Goal: Communication & Community: Ask a question

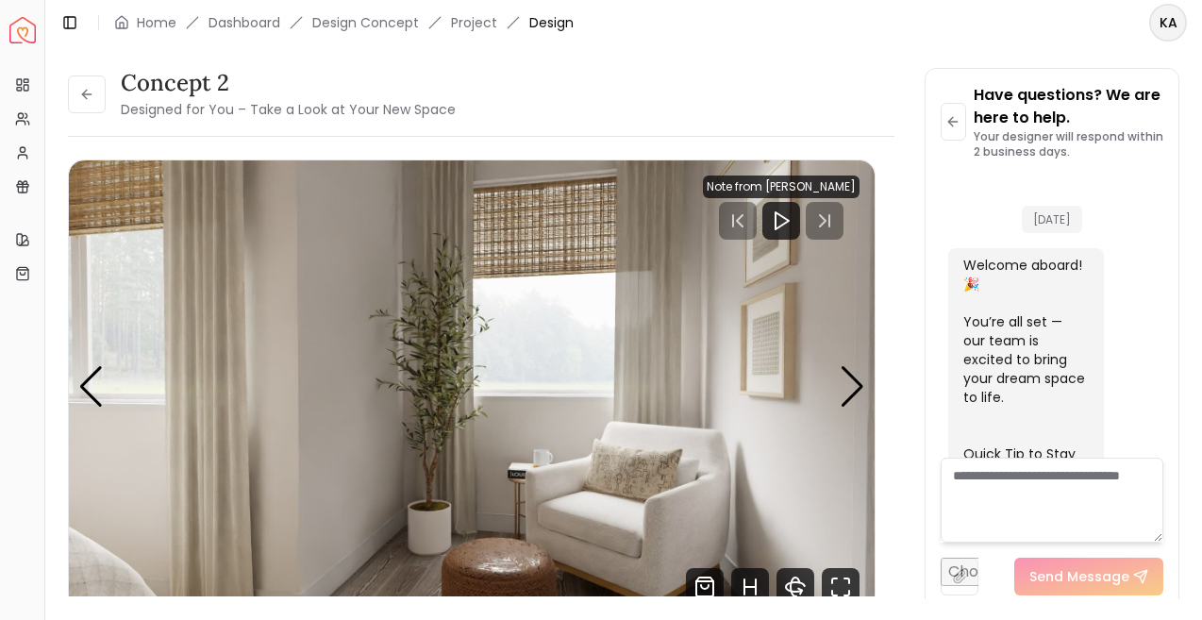
scroll to position [2323, 0]
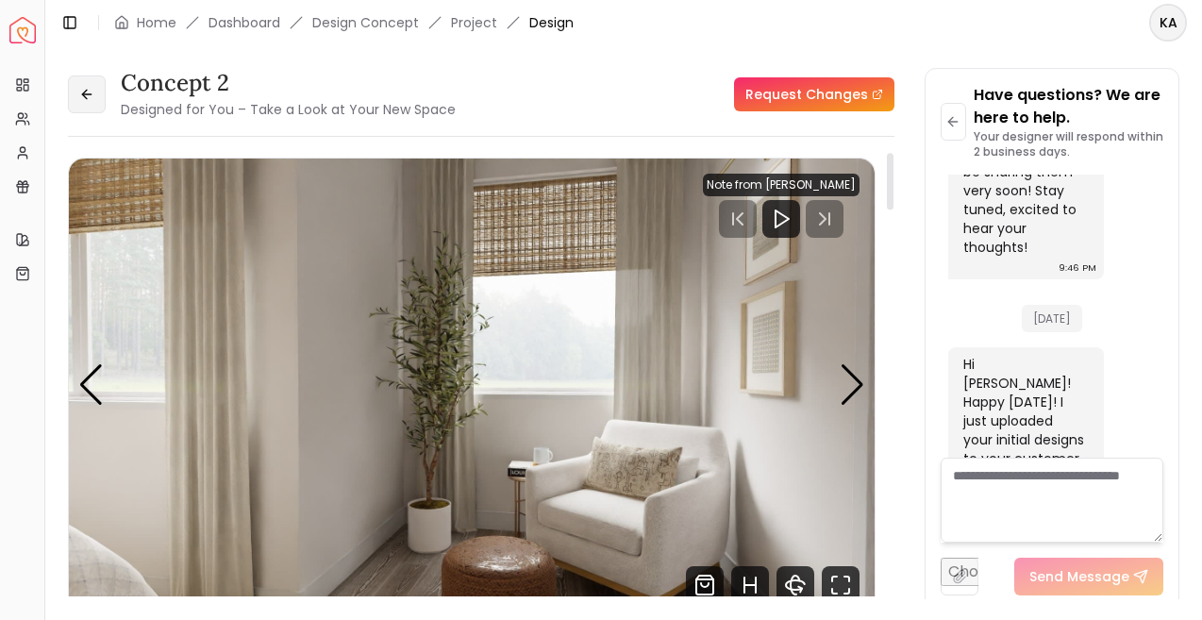
click at [88, 92] on icon at bounding box center [86, 94] width 15 height 15
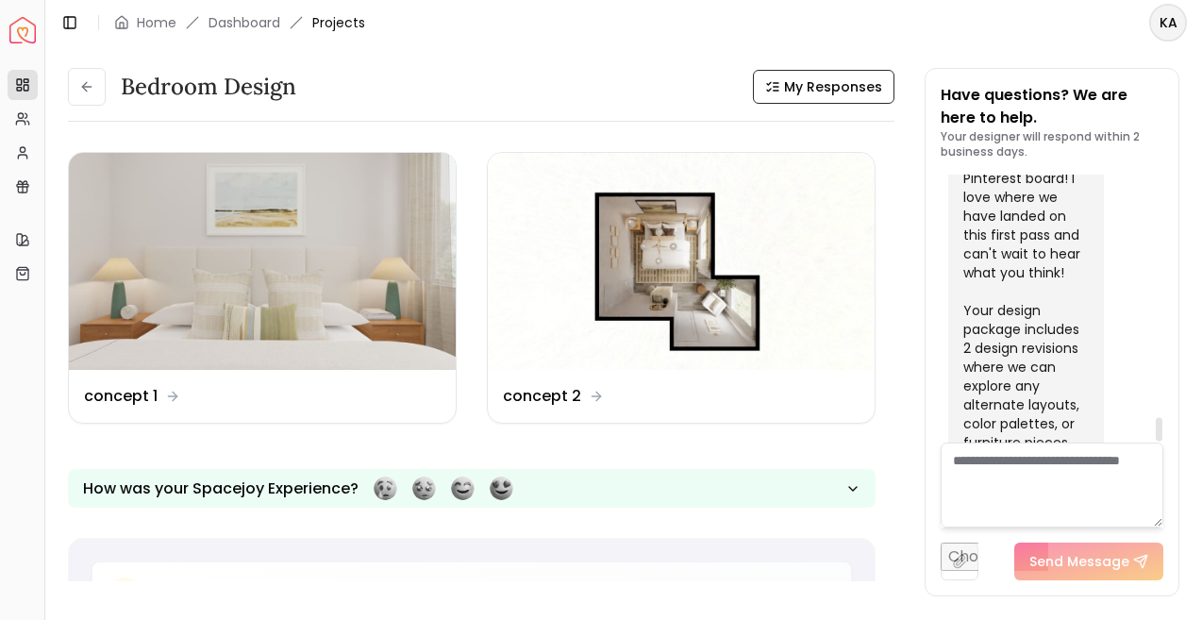
scroll to position [2758, 0]
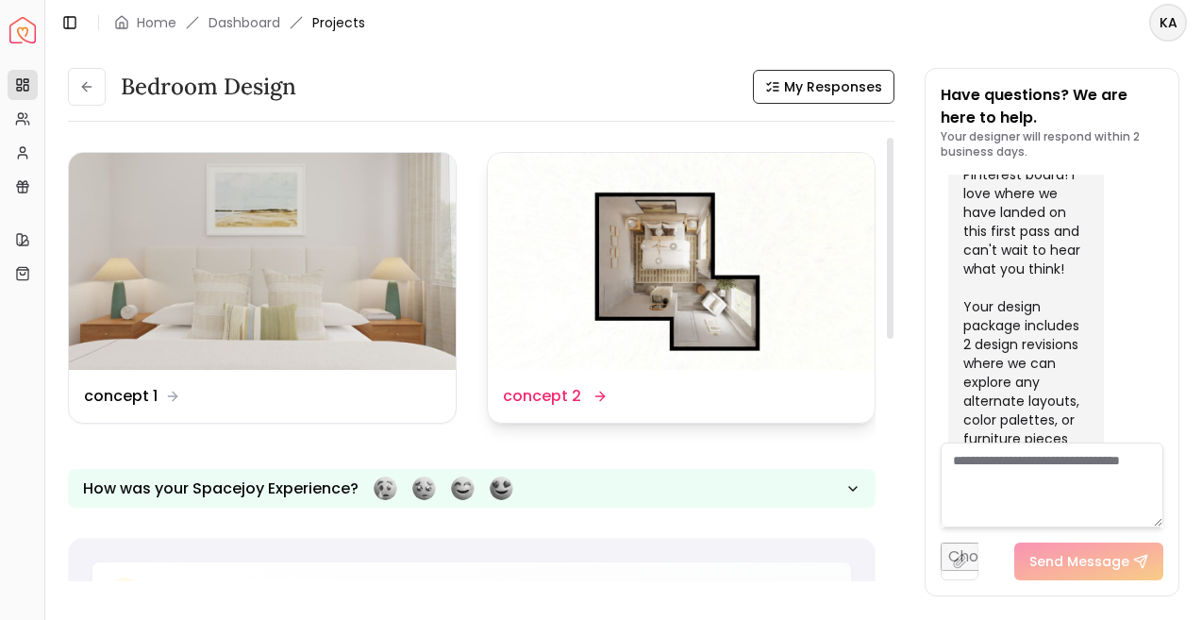
click at [552, 395] on dd "concept 2" at bounding box center [542, 396] width 78 height 23
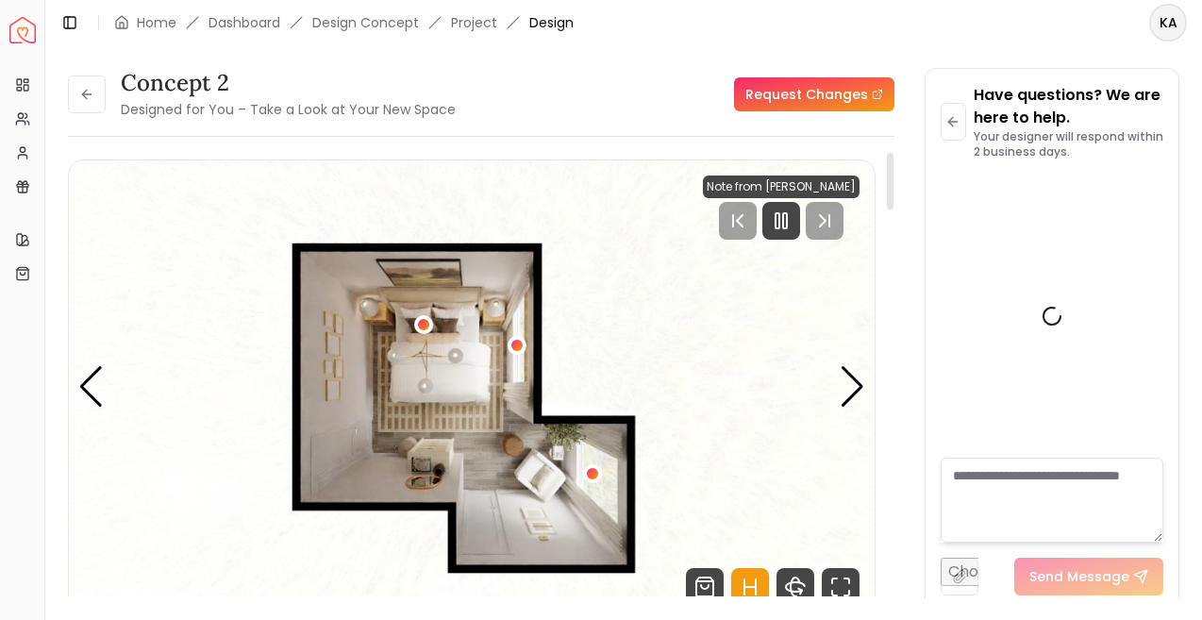
scroll to position [2743, 0]
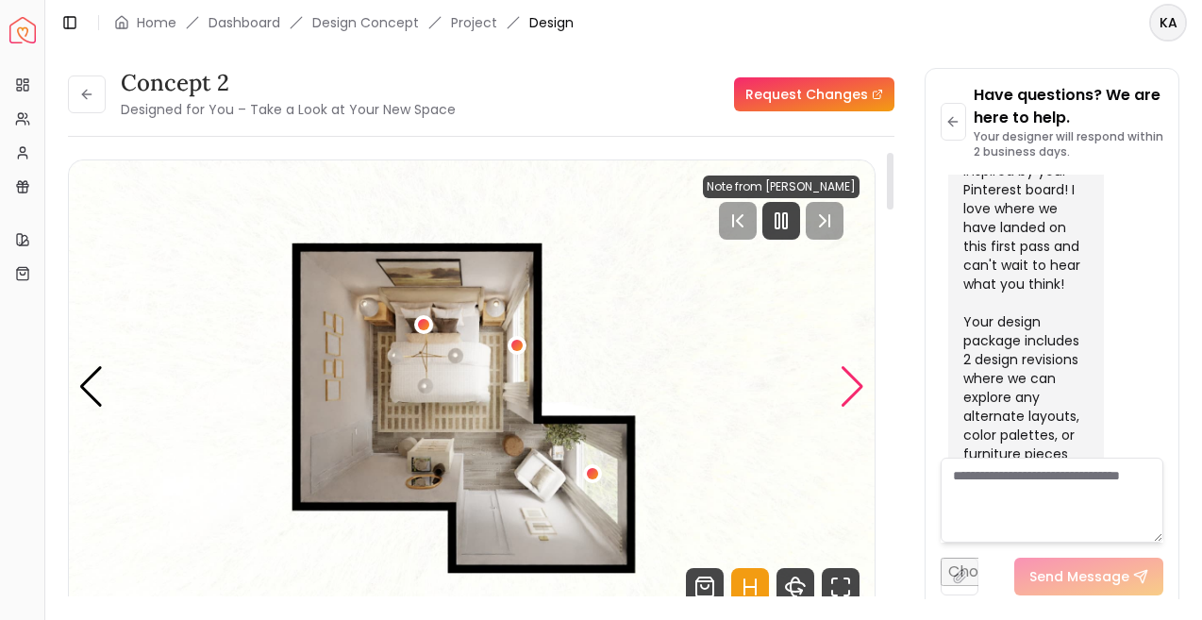
click at [844, 397] on div "Next slide" at bounding box center [852, 387] width 25 height 42
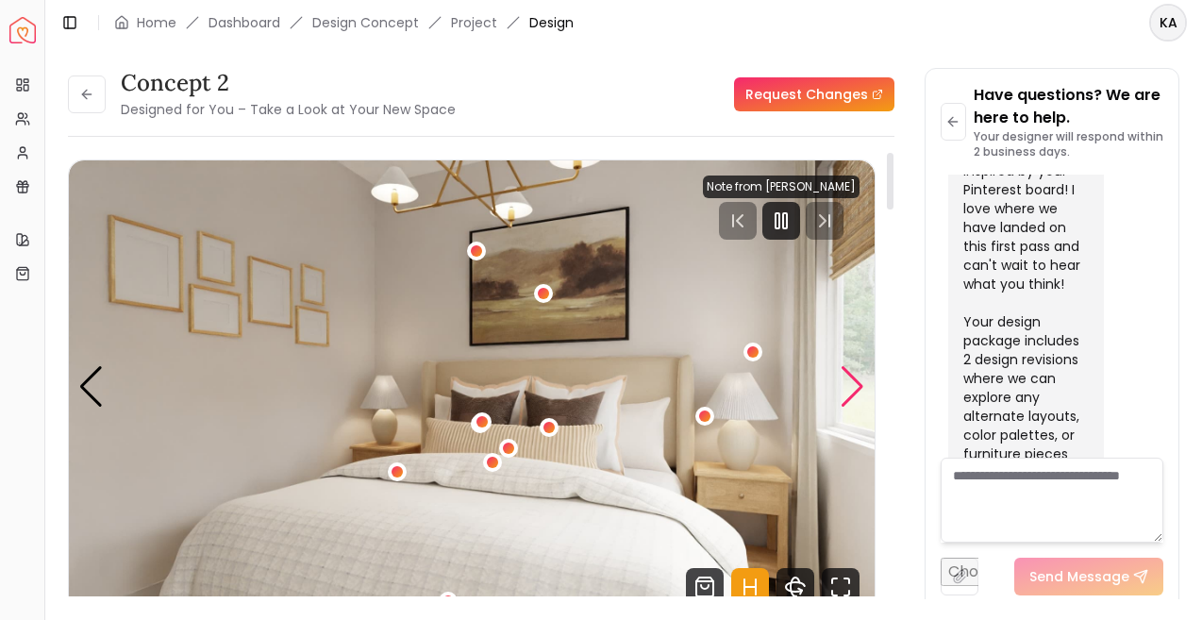
click at [844, 397] on div "Next slide" at bounding box center [852, 387] width 25 height 42
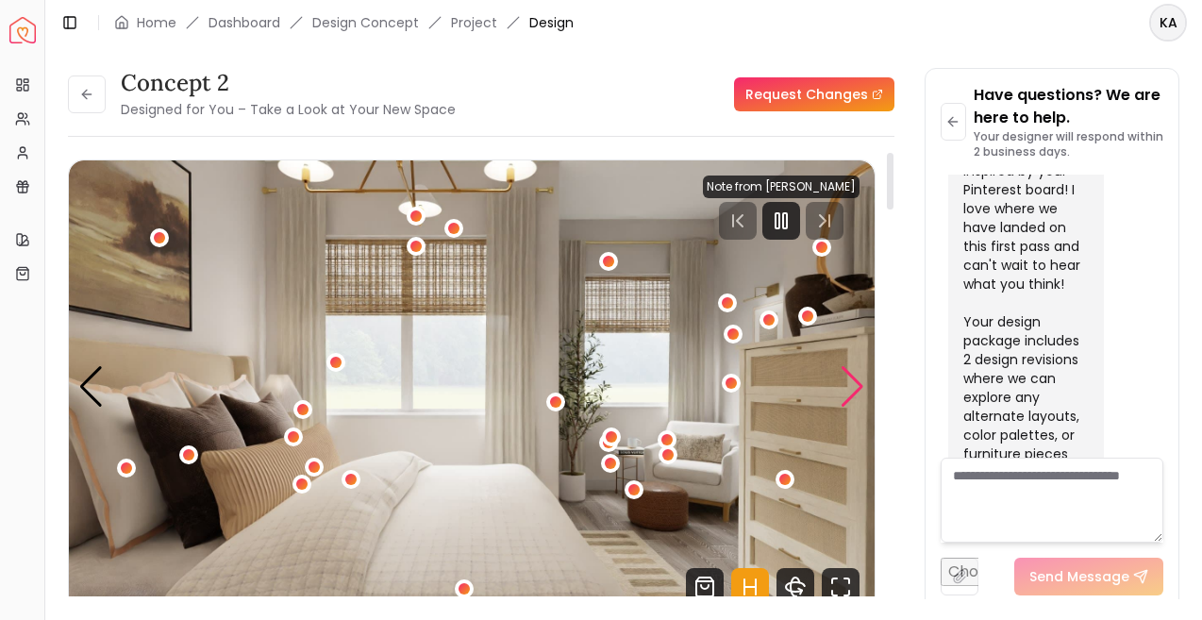
click at [844, 397] on div "Next slide" at bounding box center [852, 387] width 25 height 42
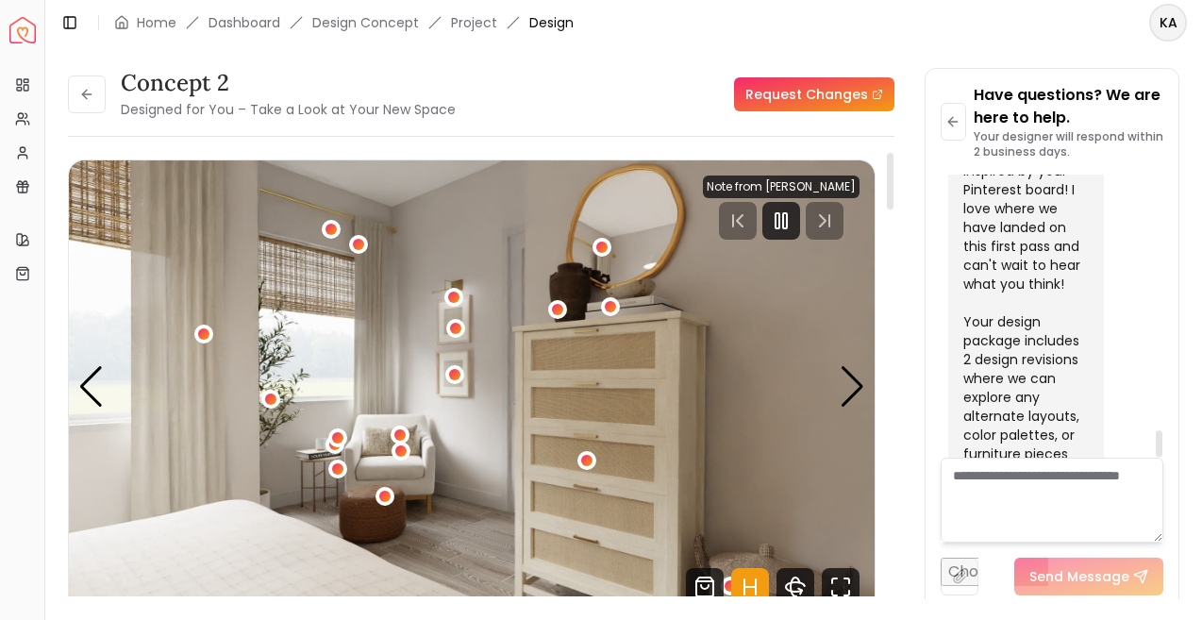
click at [1000, 485] on textarea at bounding box center [1052, 499] width 224 height 85
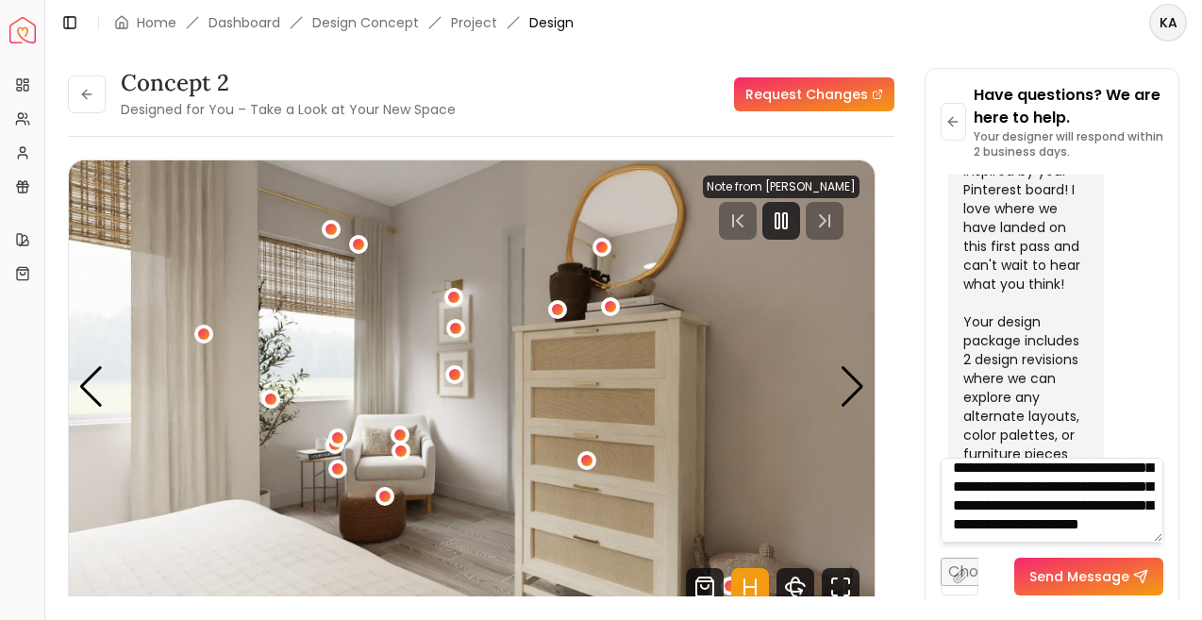
scroll to position [152, 0]
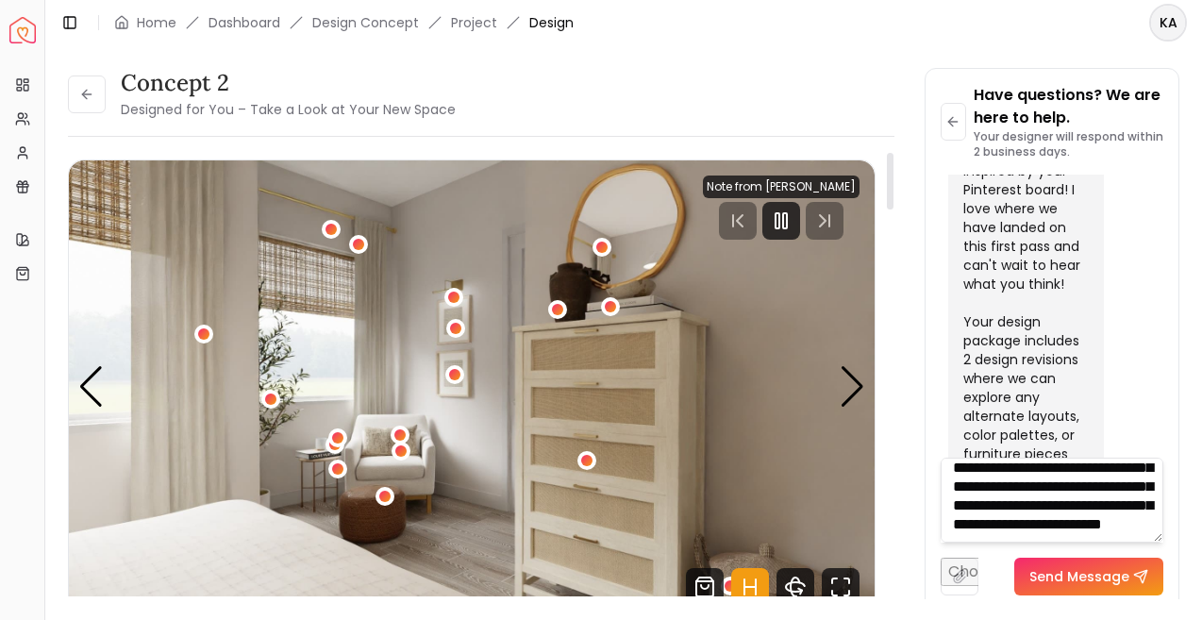
paste textarea "**********"
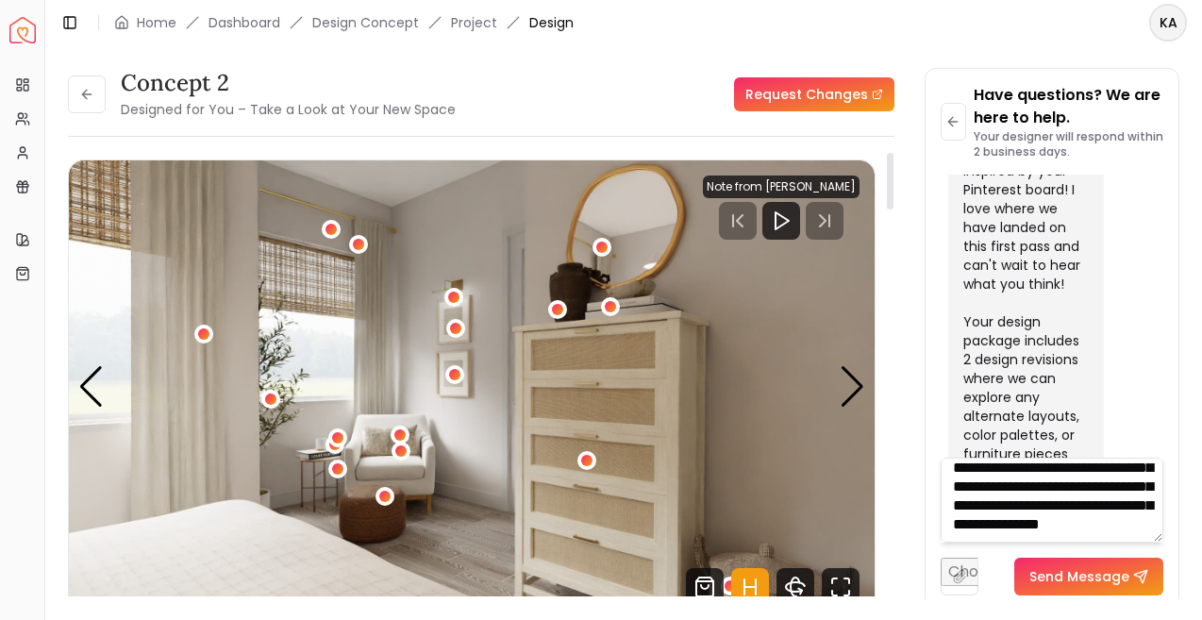
scroll to position [378, 0]
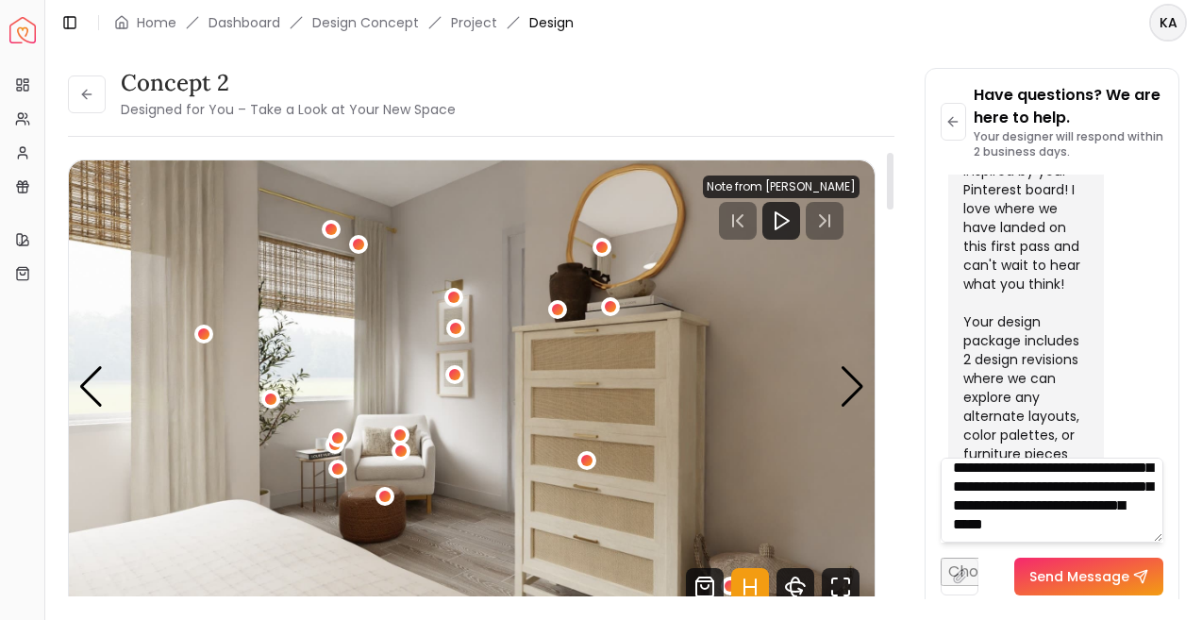
paste textarea "**********"
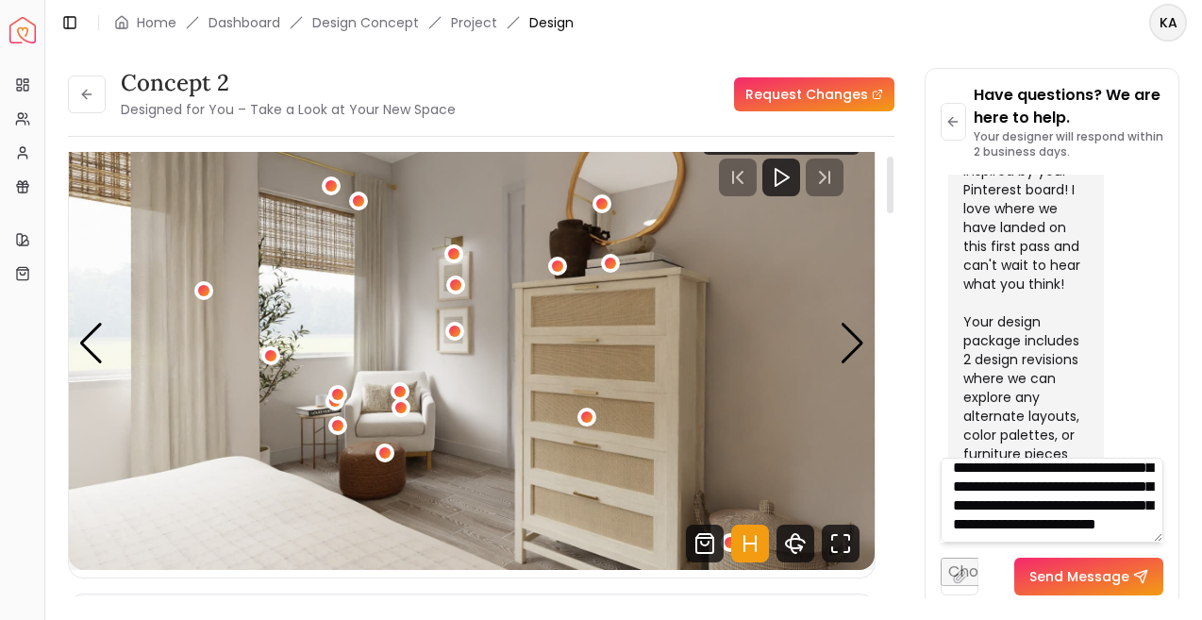
scroll to position [41, 0]
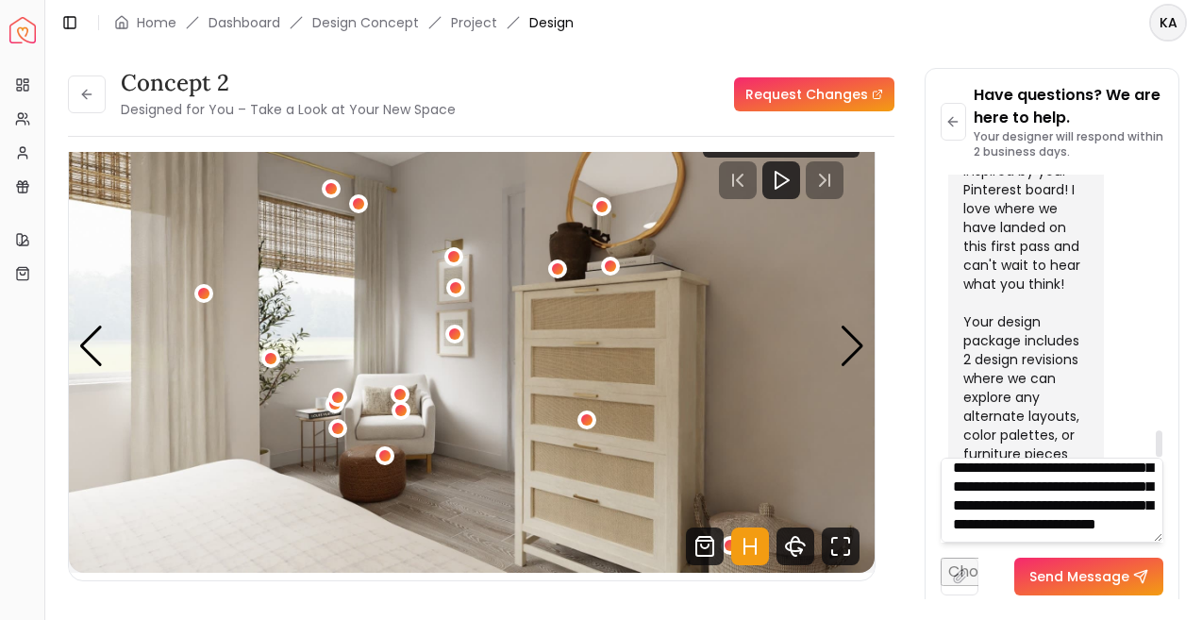
type textarea "**********"
click at [1050, 570] on button "Send Message" at bounding box center [1088, 576] width 149 height 38
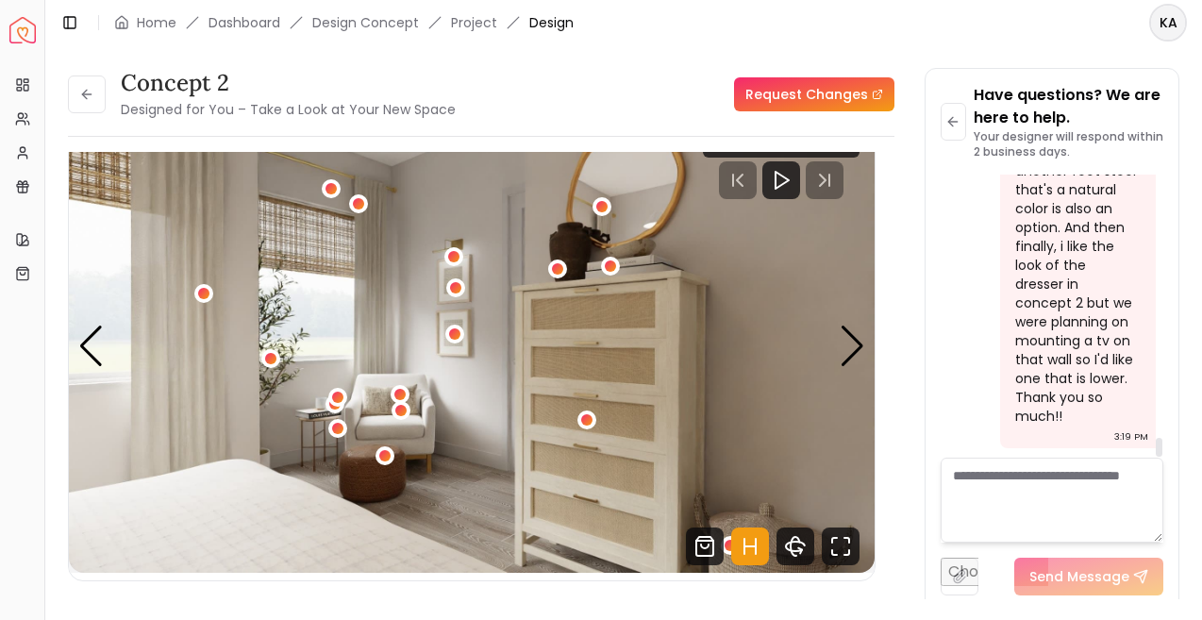
scroll to position [3949, 0]
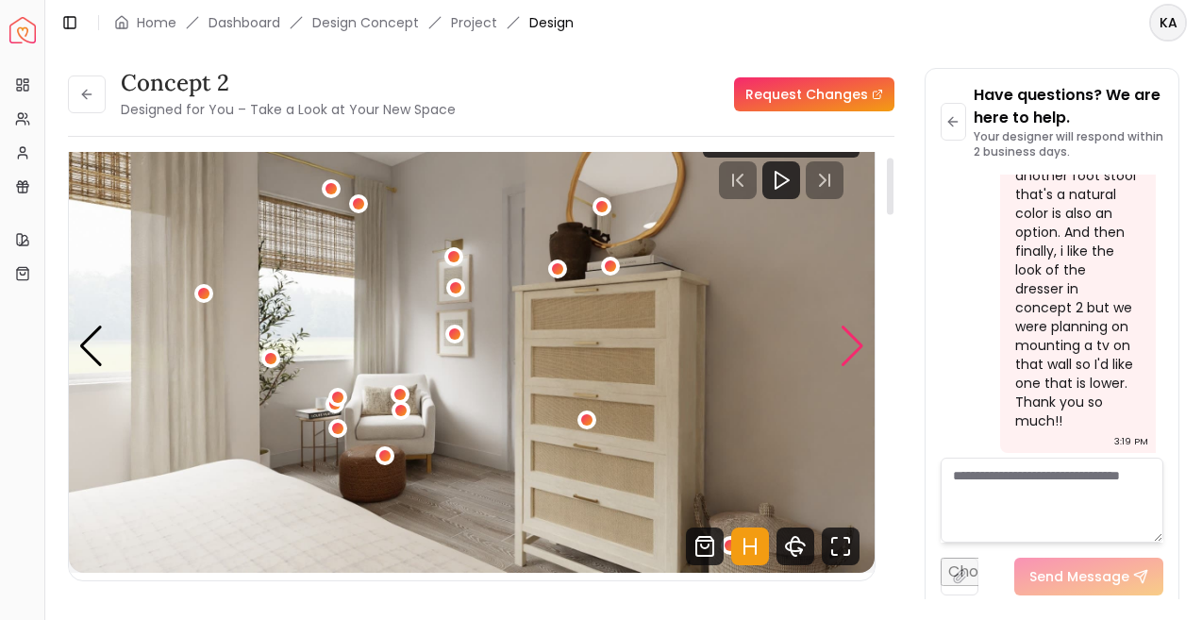
click at [848, 355] on div "Next slide" at bounding box center [852, 346] width 25 height 42
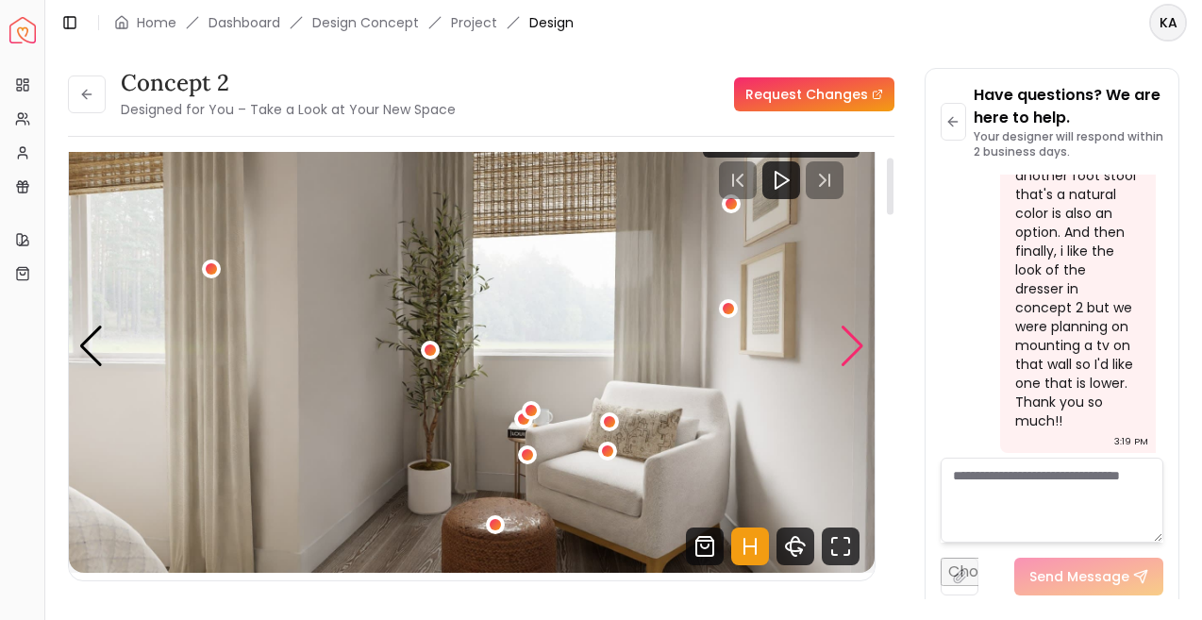
click at [848, 355] on div "Next slide" at bounding box center [852, 346] width 25 height 42
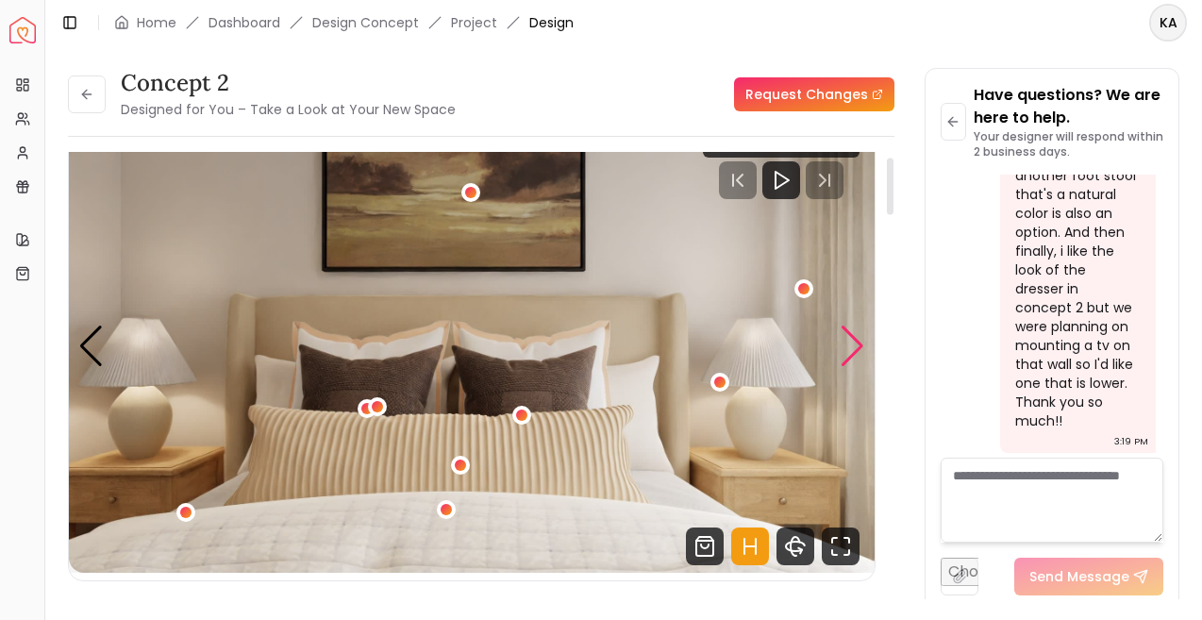
click at [848, 355] on div "Next slide" at bounding box center [852, 346] width 25 height 42
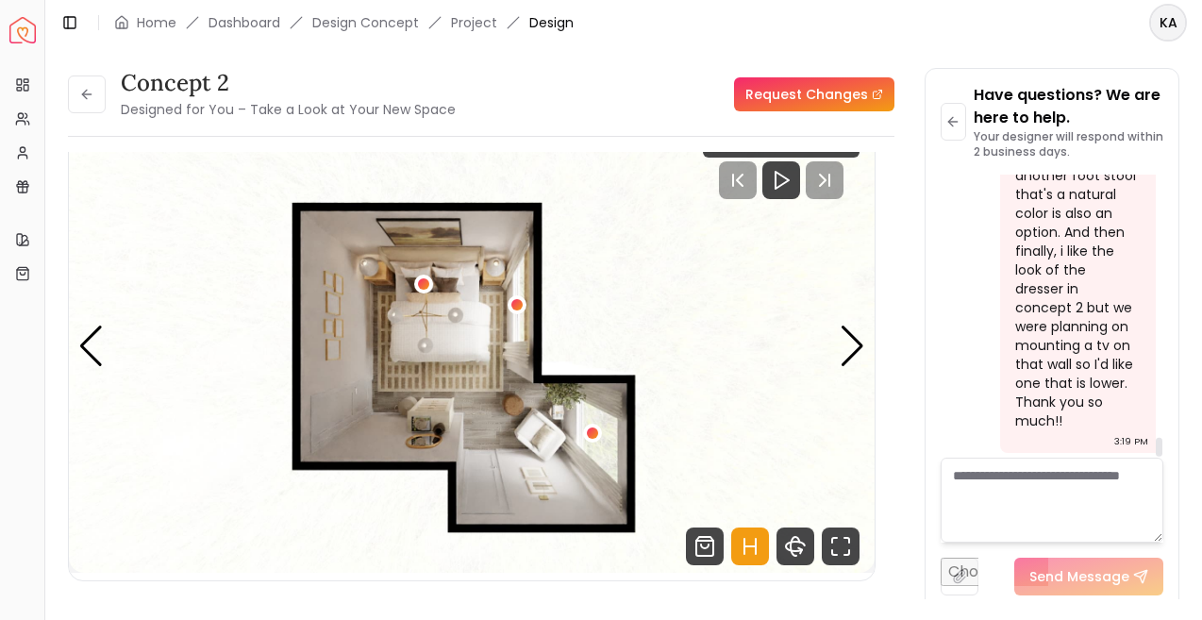
click at [1047, 493] on textarea at bounding box center [1052, 499] width 224 height 85
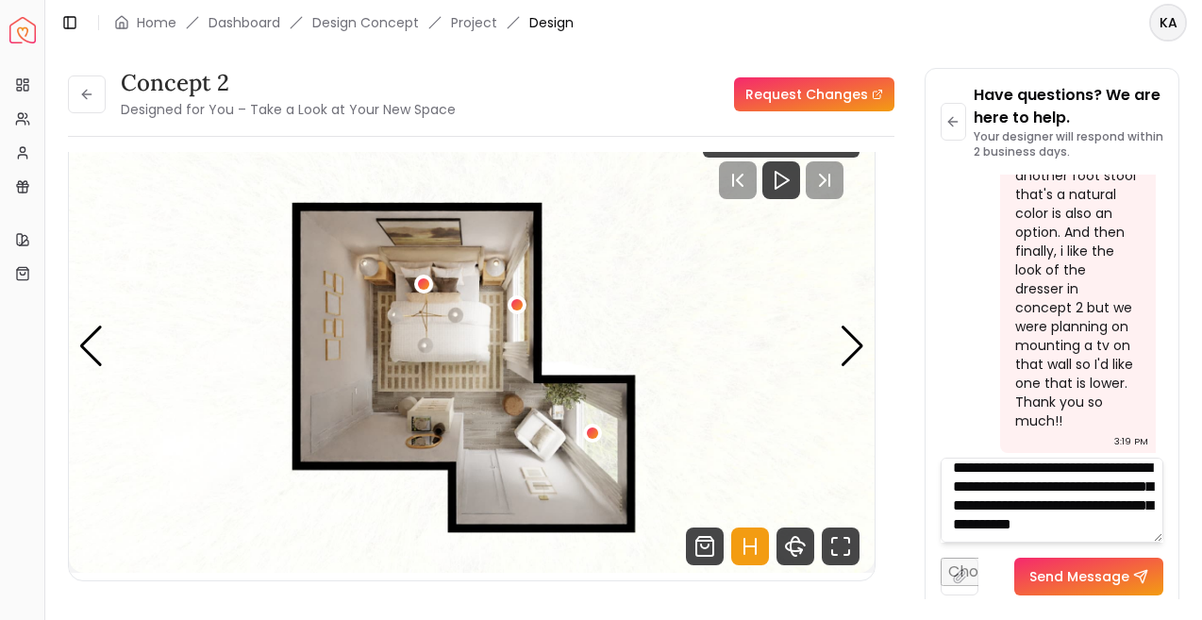
scroll to position [26, 0]
drag, startPoint x: 1106, startPoint y: 530, endPoint x: 955, endPoint y: 532, distance: 150.9
click at [955, 532] on textarea "**********" at bounding box center [1052, 499] width 224 height 85
type textarea "**********"
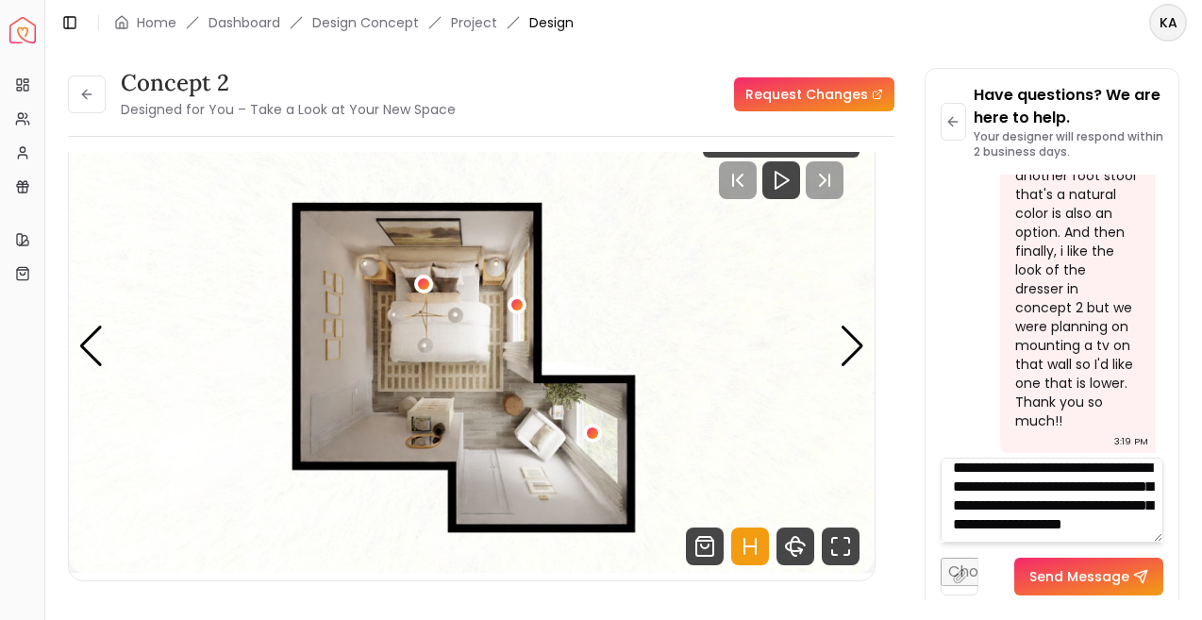
click at [1069, 571] on button "Send Message" at bounding box center [1088, 576] width 149 height 38
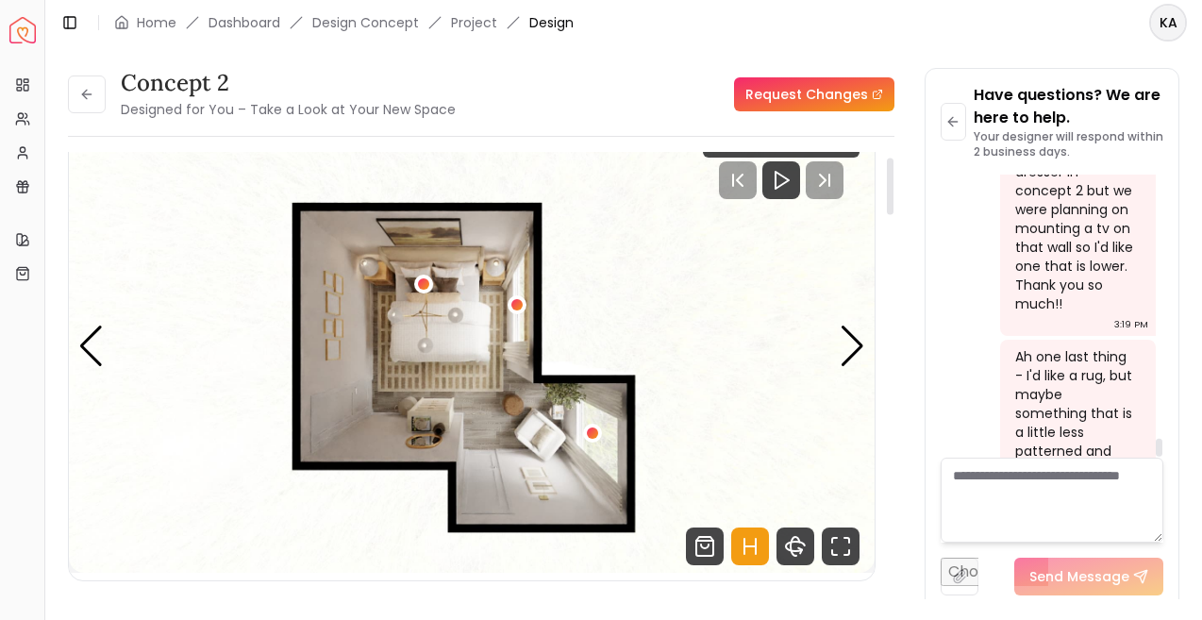
scroll to position [4120, 0]
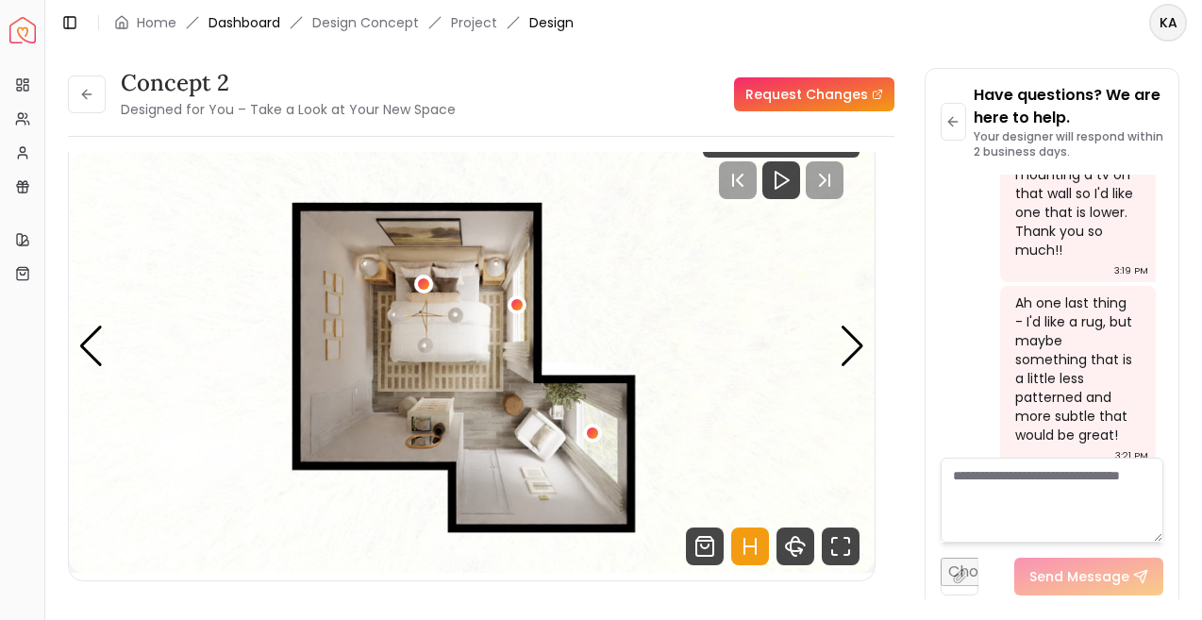
click at [243, 23] on link "Dashboard" at bounding box center [244, 22] width 72 height 19
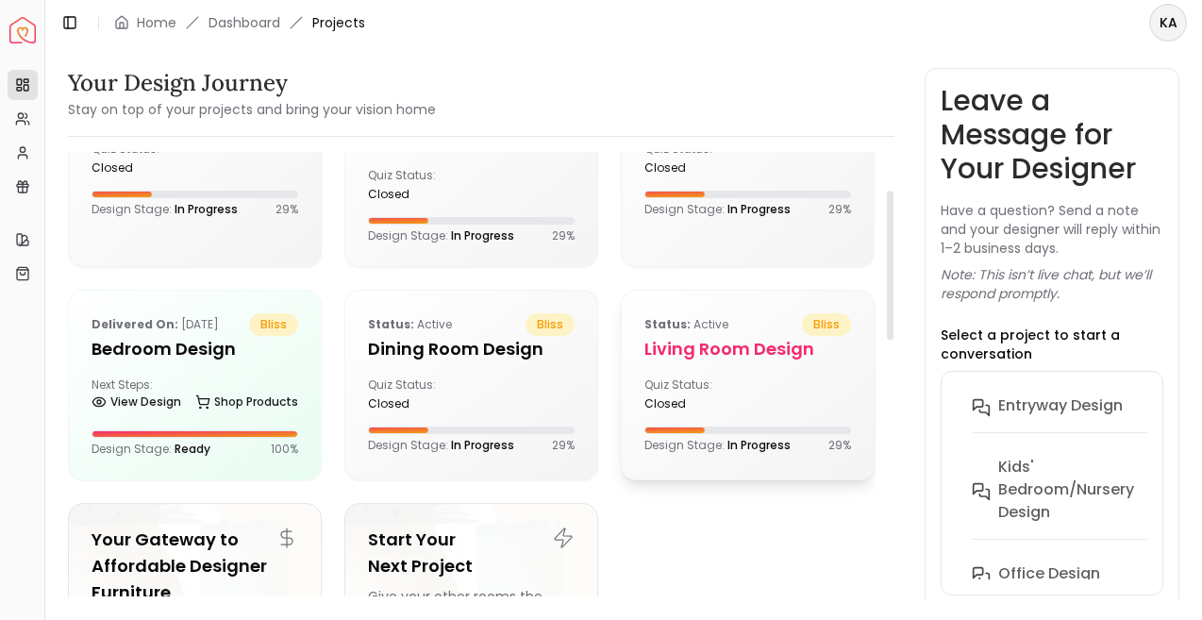
scroll to position [57, 0]
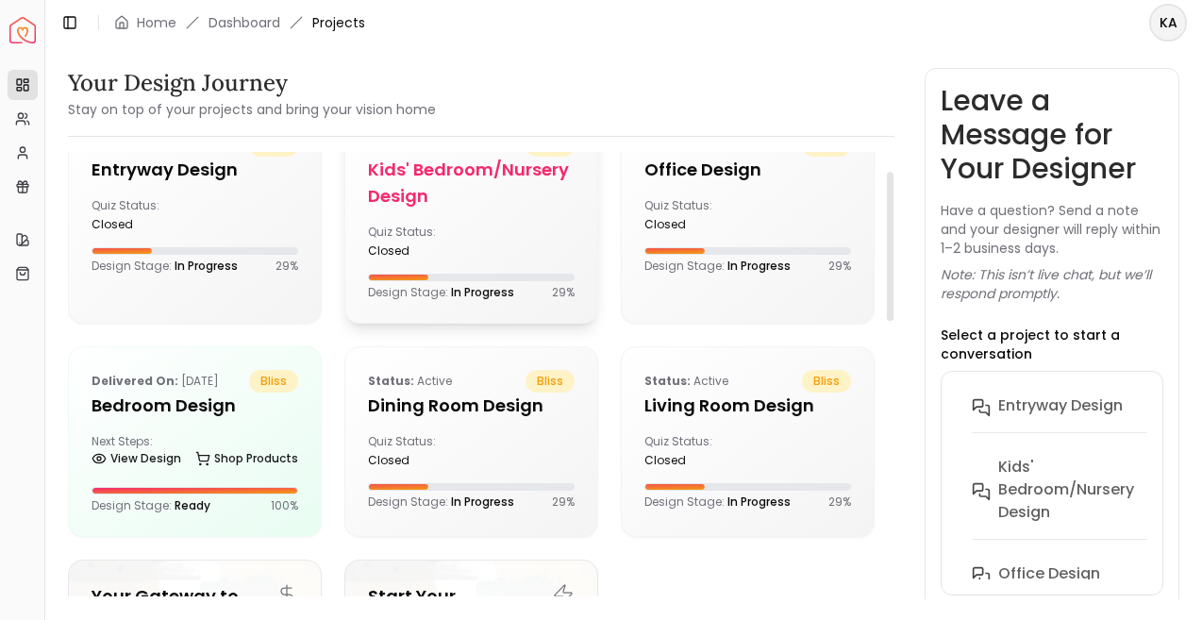
click at [526, 180] on h5 "Kids' Bedroom/Nursery design" at bounding box center [471, 183] width 207 height 53
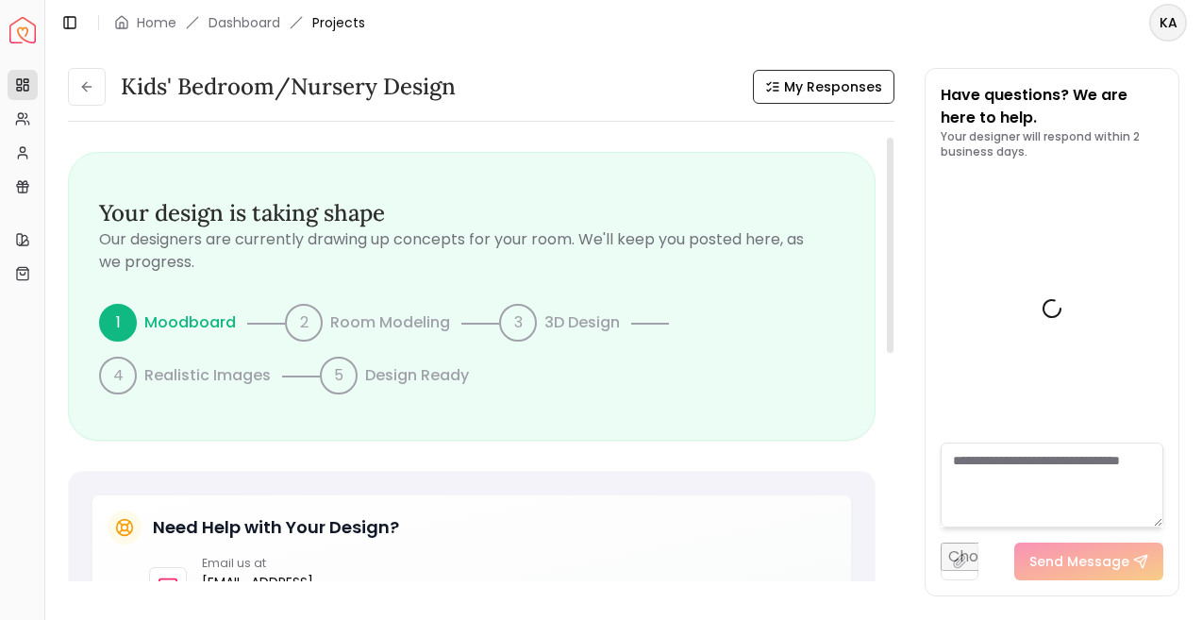
scroll to position [1053, 0]
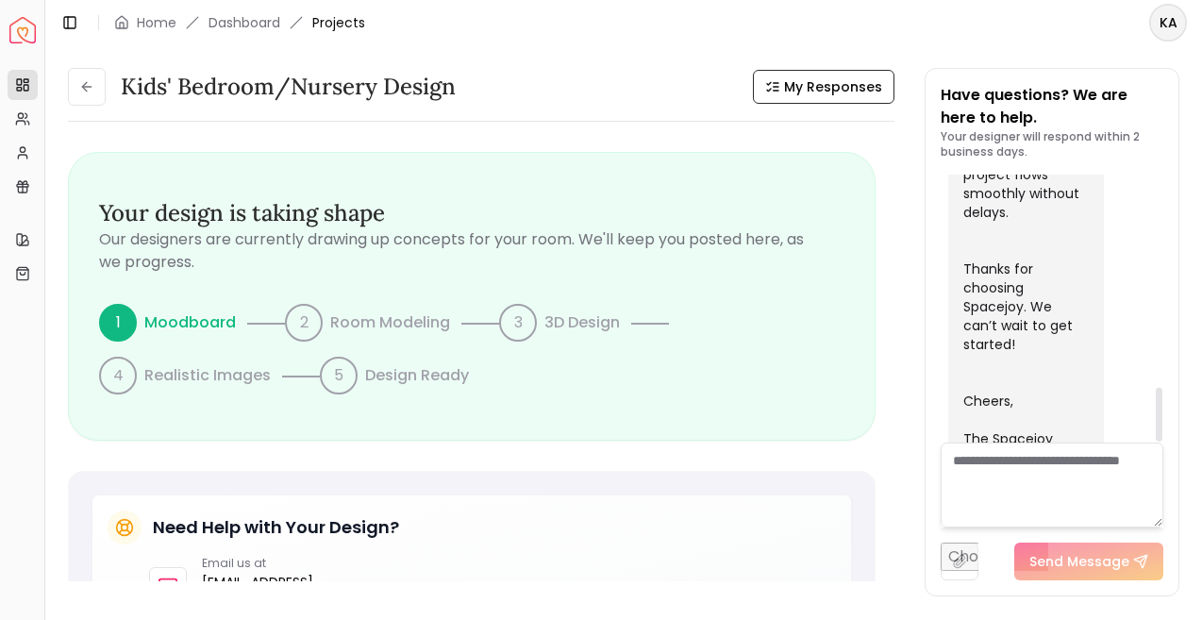
click at [1024, 464] on textarea at bounding box center [1052, 484] width 224 height 85
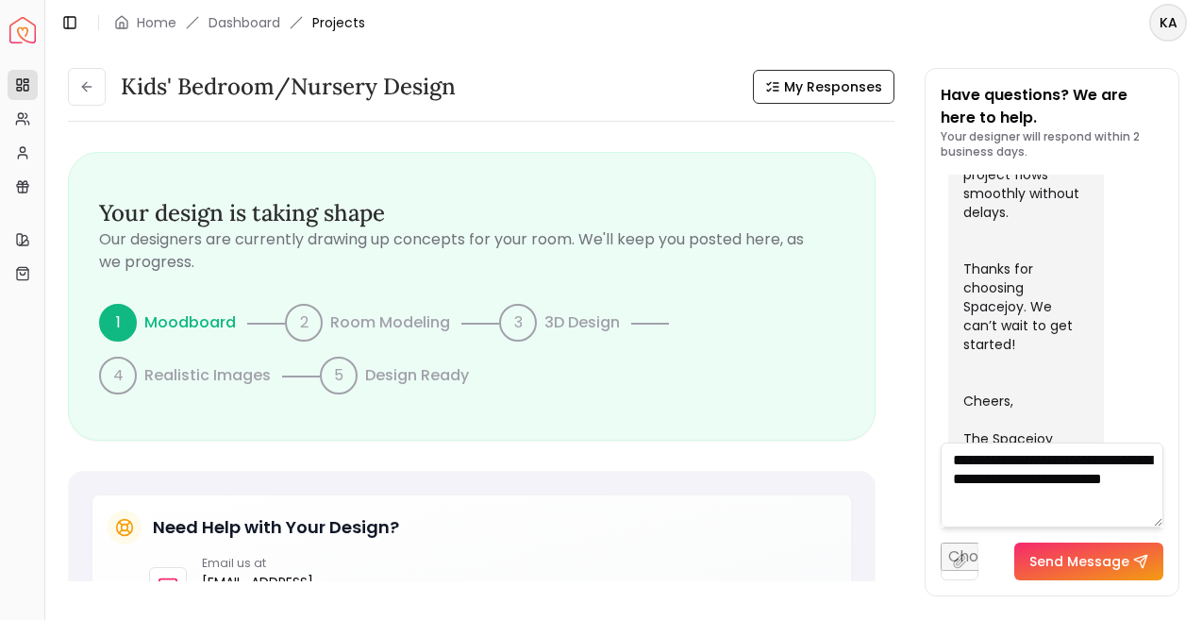
type textarea "**********"
click at [1110, 565] on button "Send Message" at bounding box center [1088, 561] width 149 height 38
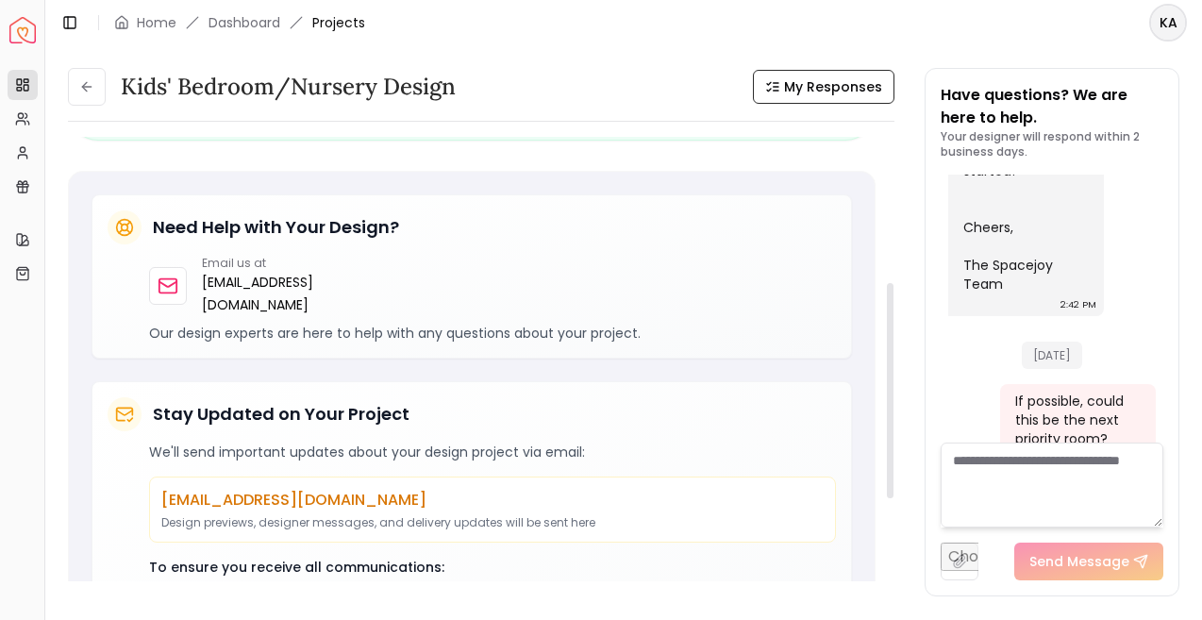
scroll to position [62, 0]
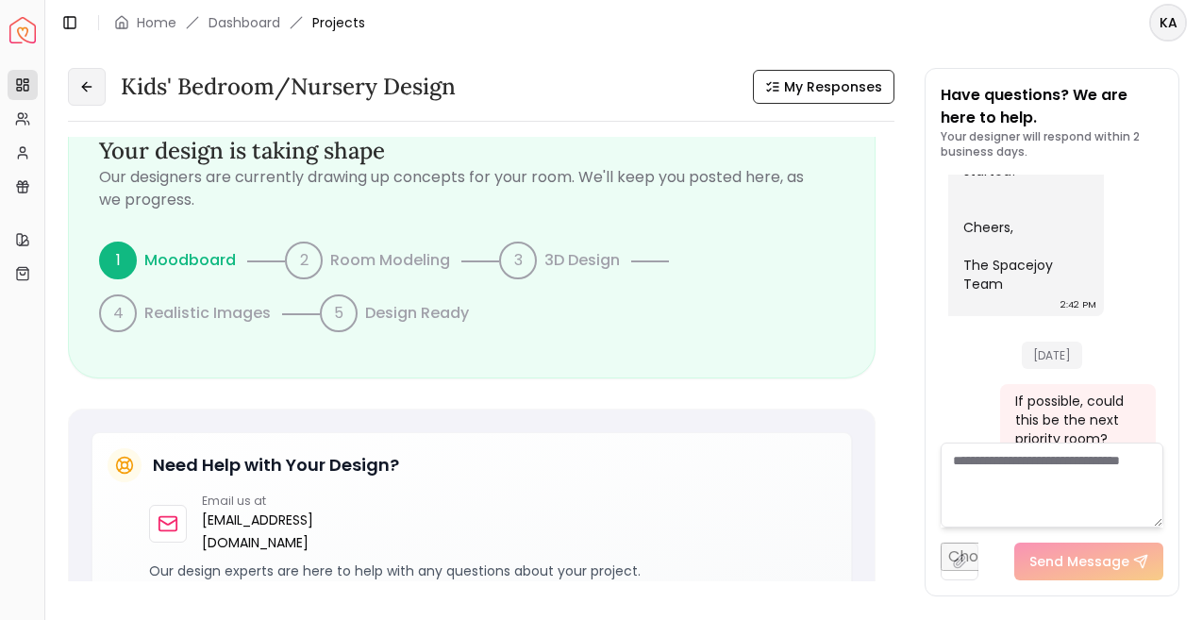
click at [99, 93] on button at bounding box center [87, 87] width 38 height 38
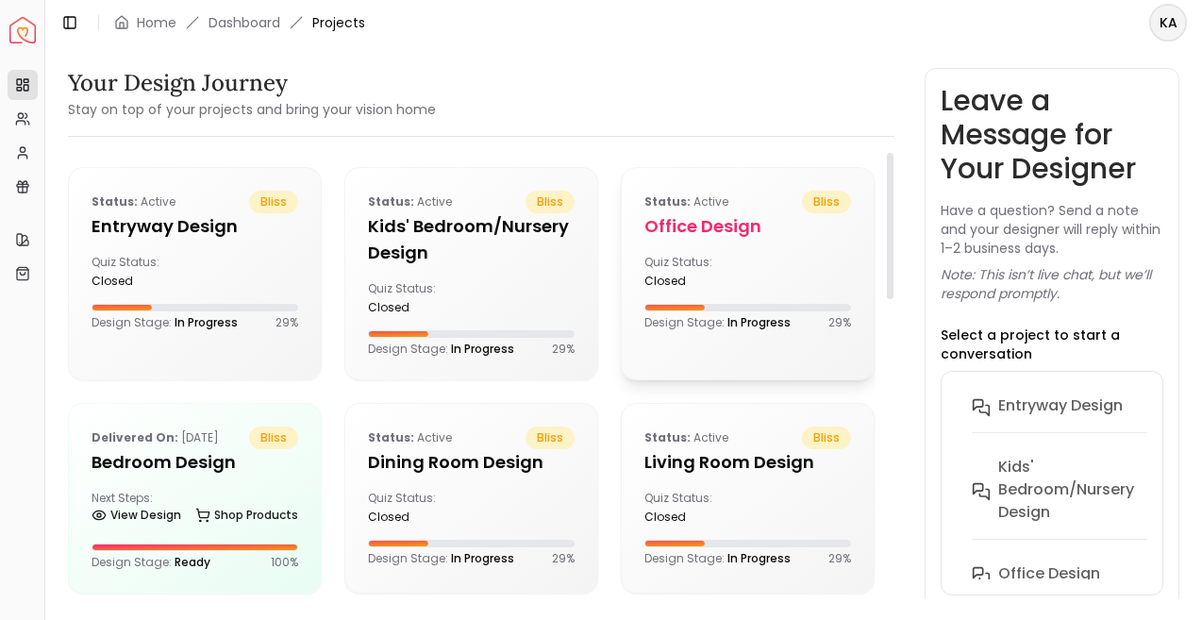
click at [736, 266] on div "Quiz Status: closed" at bounding box center [692, 272] width 96 height 34
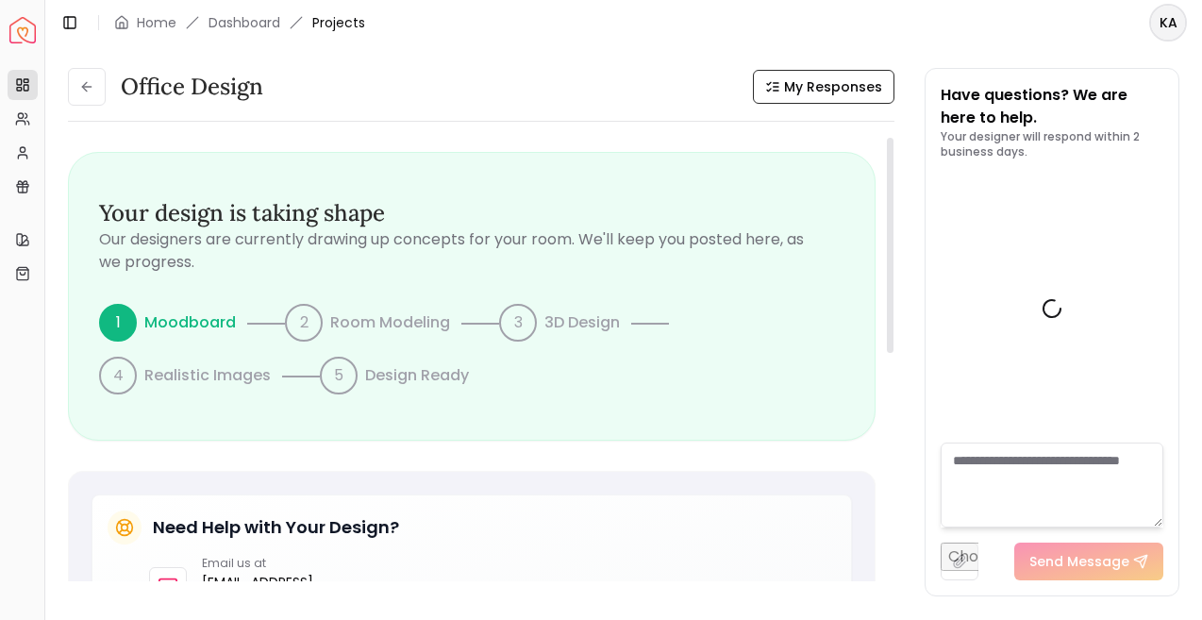
scroll to position [1053, 0]
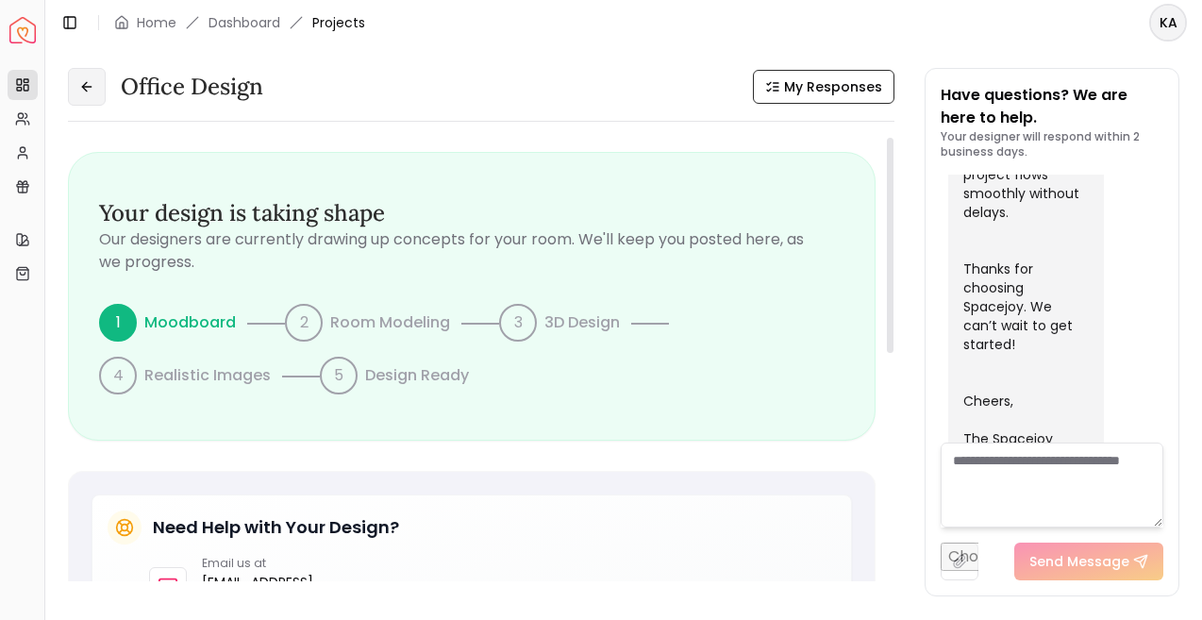
click at [93, 95] on button at bounding box center [87, 87] width 38 height 38
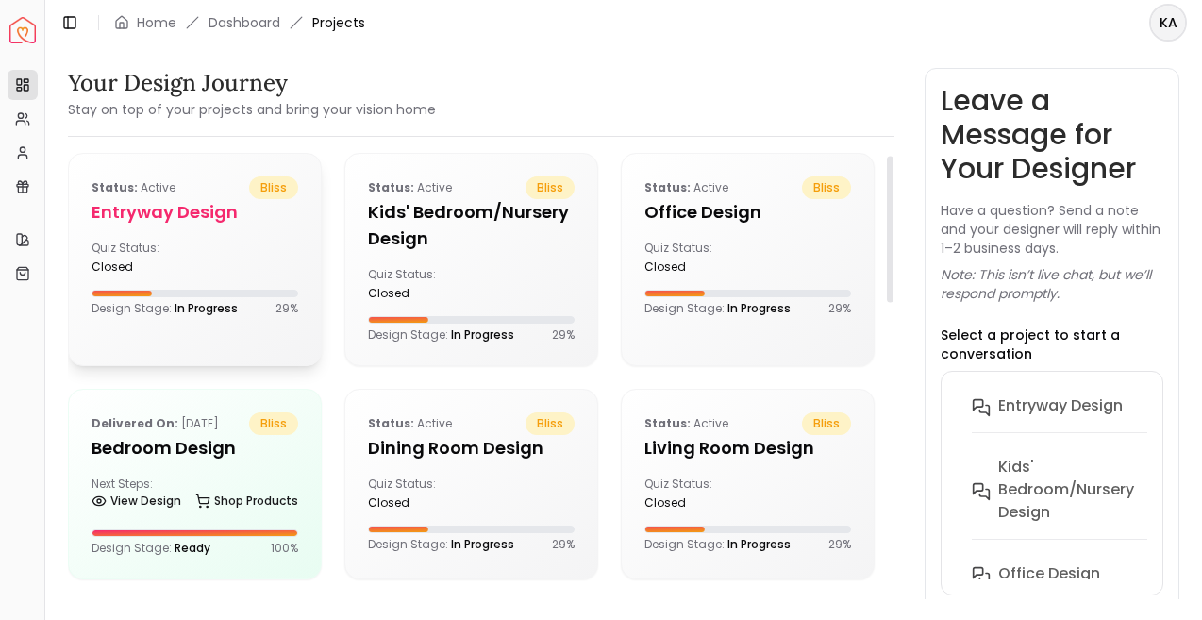
scroll to position [19, 0]
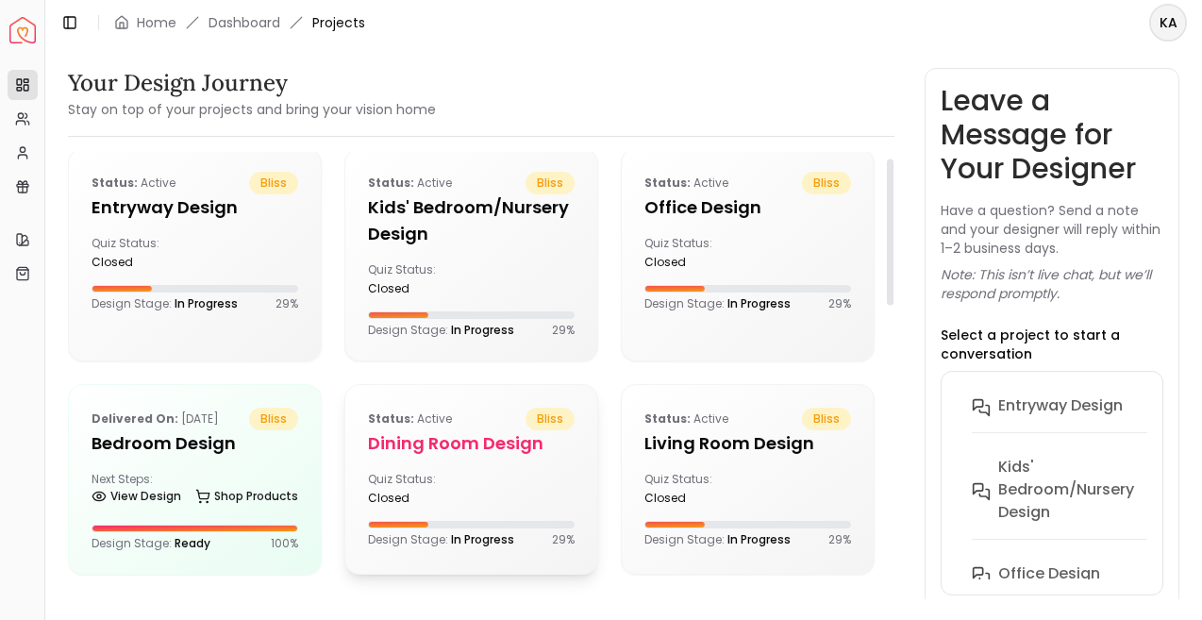
click at [383, 432] on h5 "Dining Room design" at bounding box center [471, 443] width 207 height 26
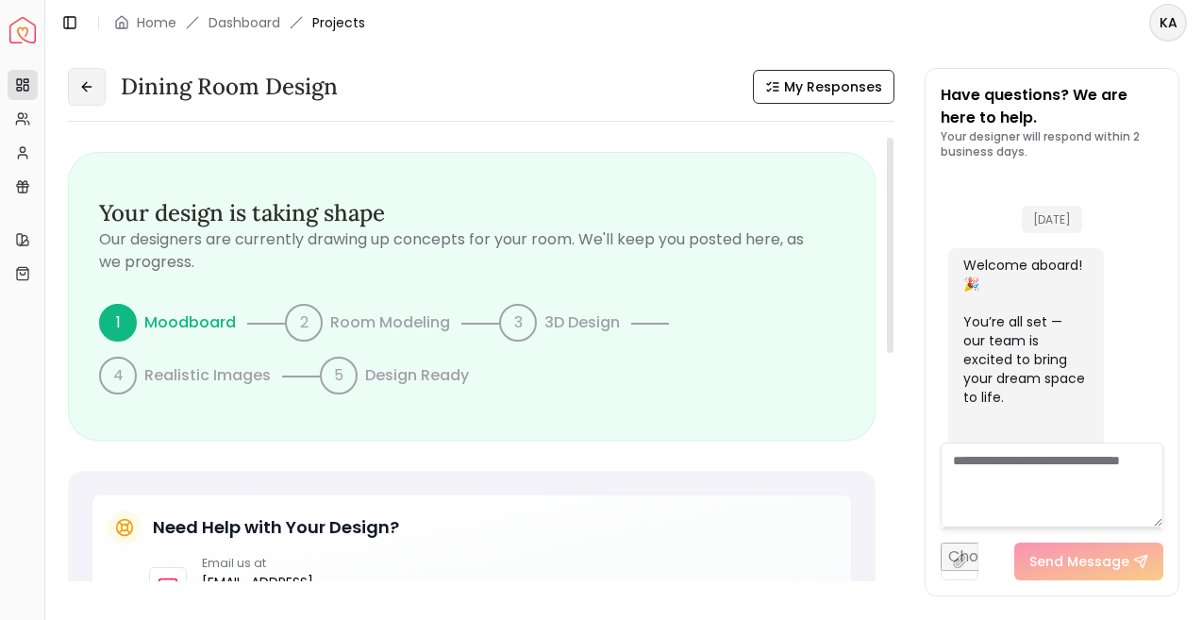
scroll to position [1490, 0]
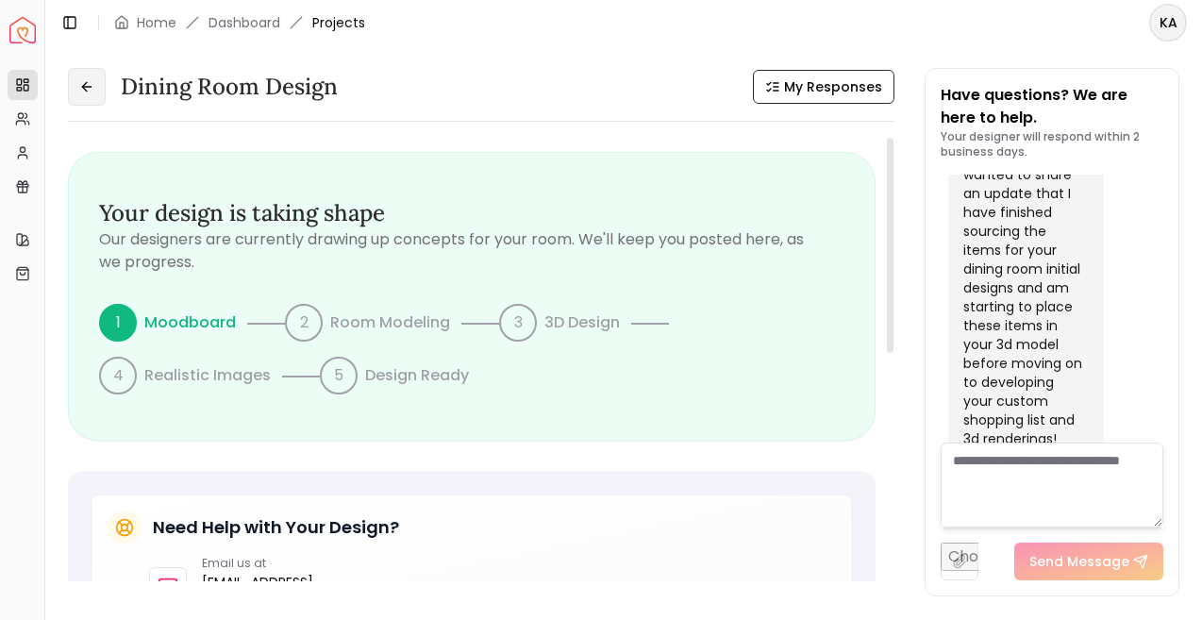
click at [95, 83] on button at bounding box center [87, 87] width 38 height 38
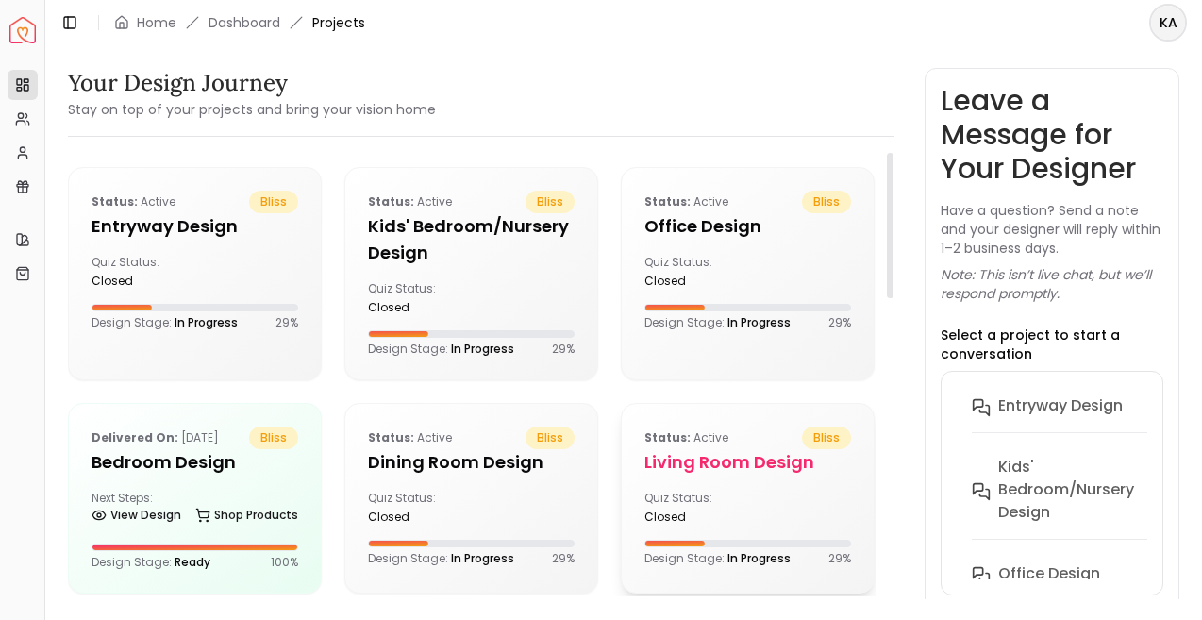
click at [717, 490] on div "Quiz Status: closed" at bounding box center [692, 507] width 96 height 34
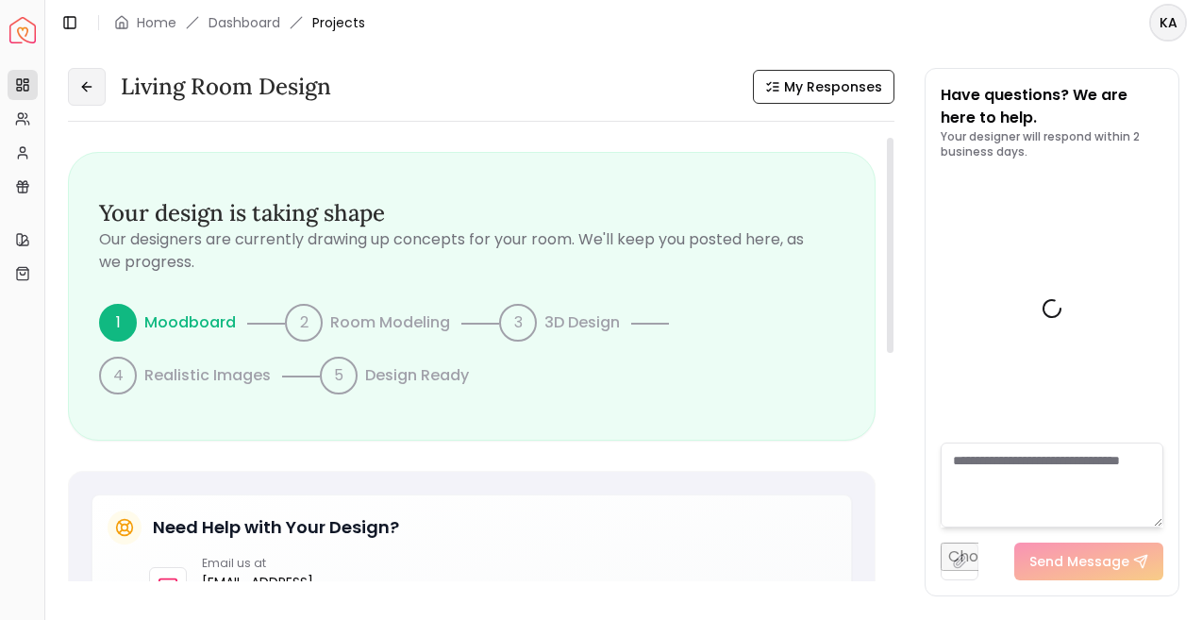
click at [93, 94] on button at bounding box center [87, 87] width 38 height 38
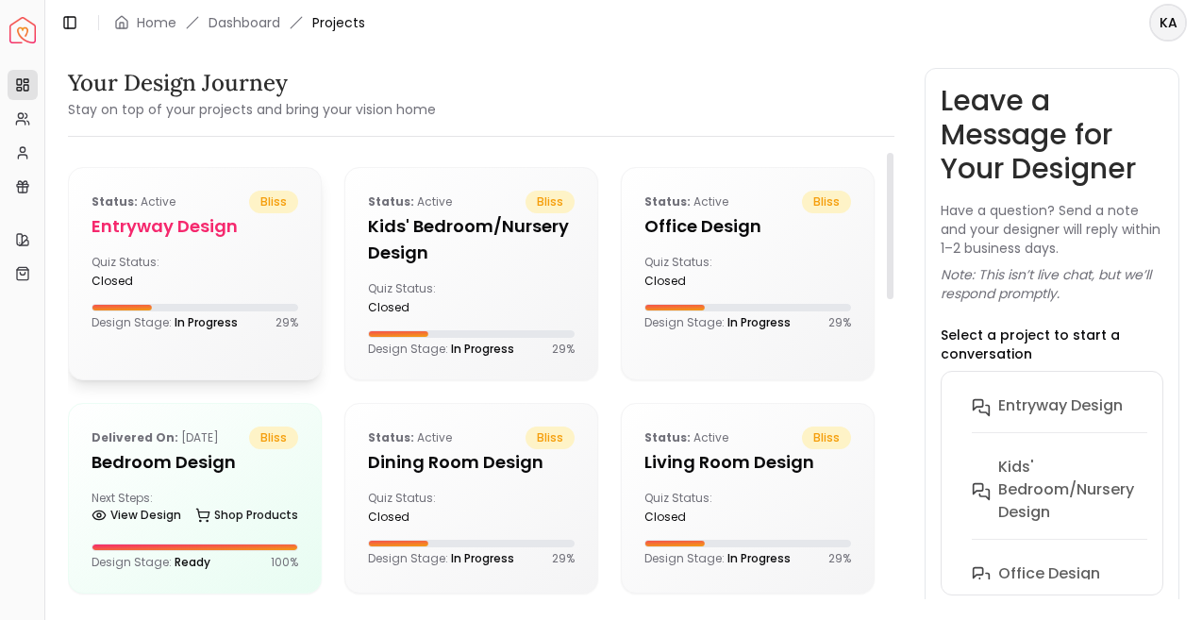
click at [212, 283] on div "Quiz Status: closed" at bounding box center [194, 272] width 207 height 34
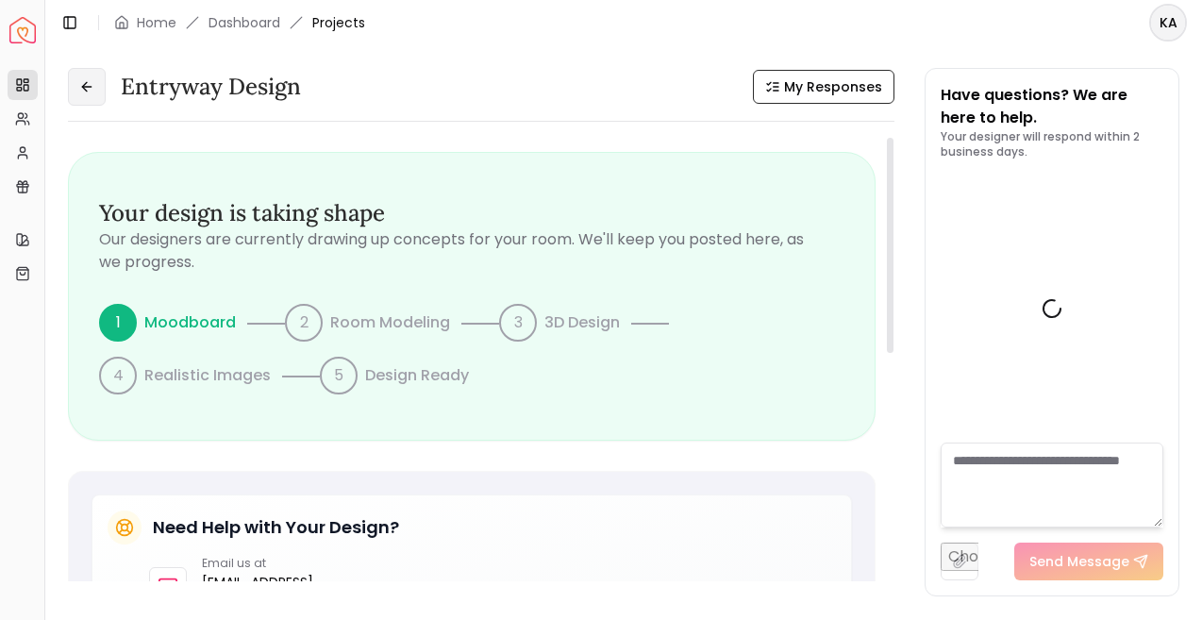
click at [90, 90] on icon at bounding box center [86, 86] width 15 height 15
